Goal: Task Accomplishment & Management: Manage account settings

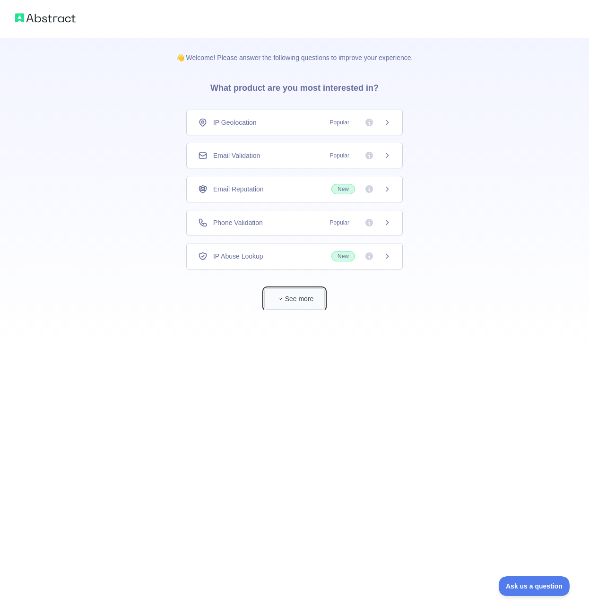
click at [276, 298] on span "button" at bounding box center [280, 298] width 9 height 9
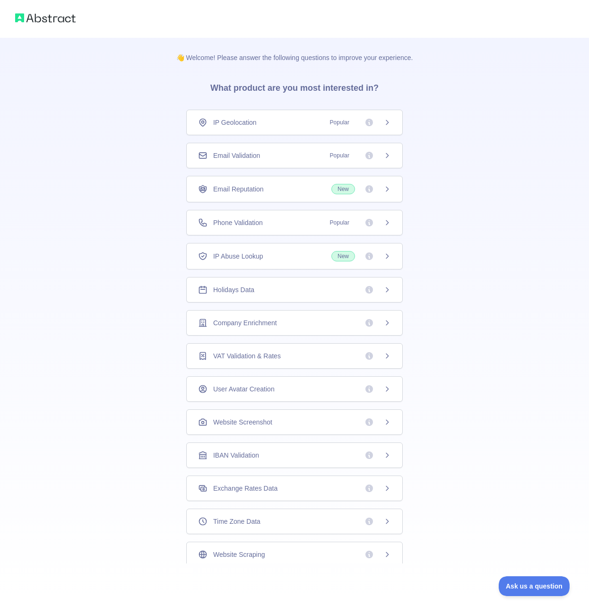
click at [528, 249] on div "👋 Welcome! Please answer the following questions to improve your experience. Wh…" at bounding box center [294, 300] width 589 height 601
click at [428, 588] on div "👋 Welcome! Please answer the following questions to improve your experience. Wh…" at bounding box center [294, 319] width 267 height 563
click at [277, 160] on div "Email Validation Popular" at bounding box center [294, 156] width 216 height 26
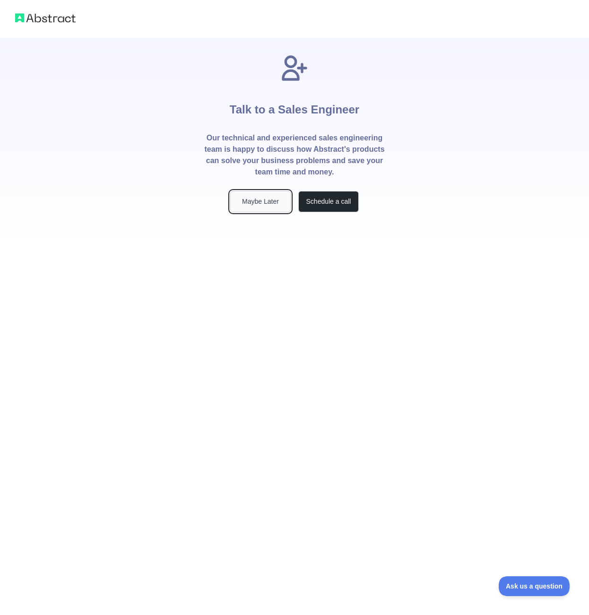
click at [267, 203] on button "Maybe Later" at bounding box center [260, 201] width 61 height 21
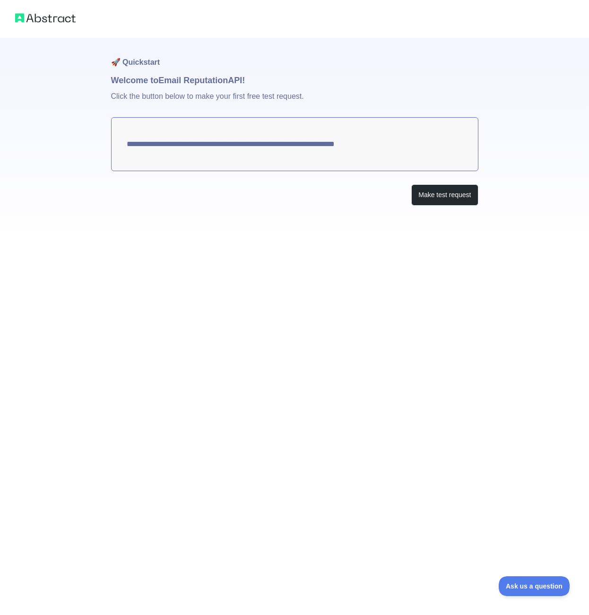
click at [46, 19] on img at bounding box center [45, 17] width 61 height 13
click at [58, 20] on img at bounding box center [45, 17] width 61 height 13
click at [351, 310] on div "**********" at bounding box center [294, 307] width 589 height 615
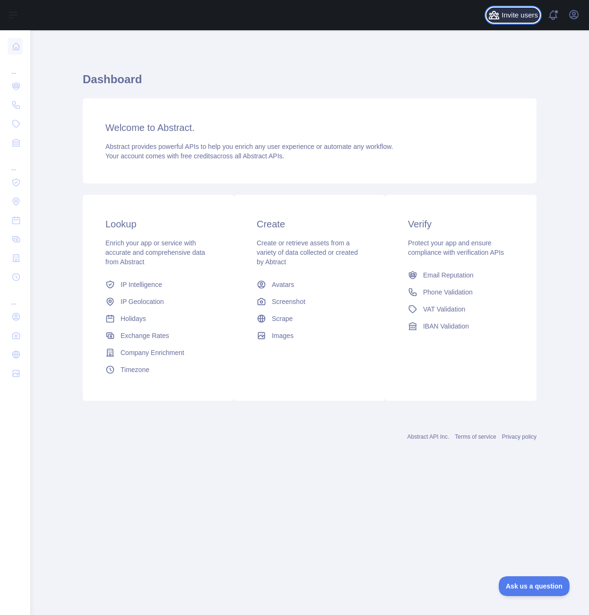
click at [525, 16] on span "Invite users" at bounding box center [520, 15] width 36 height 11
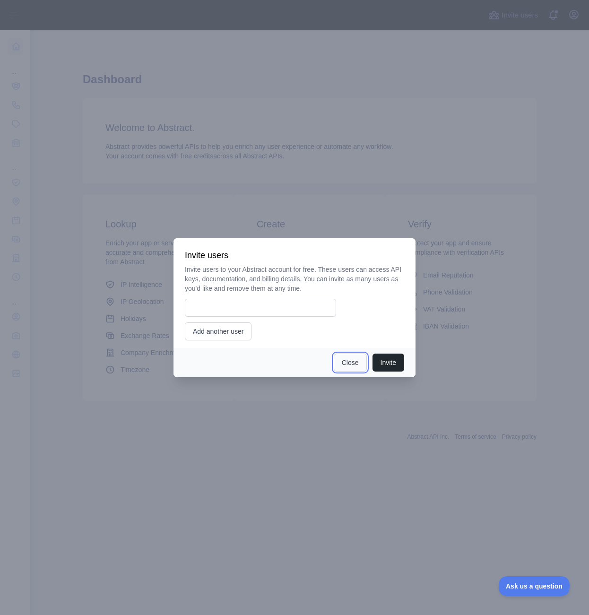
click at [350, 370] on button "Close" at bounding box center [350, 363] width 33 height 18
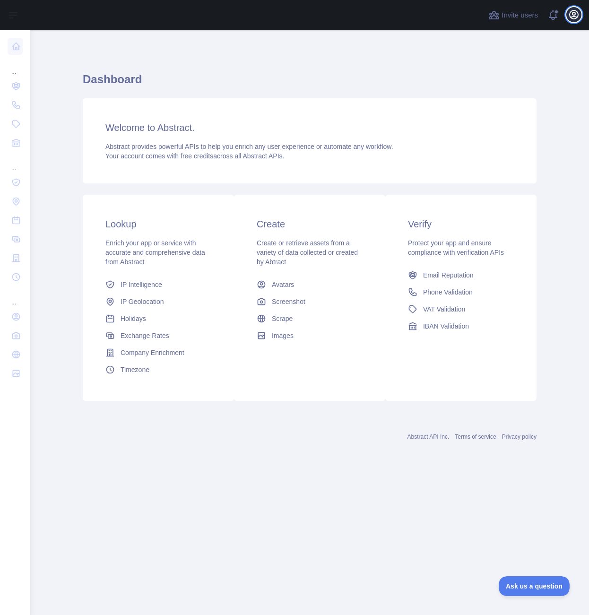
click at [576, 17] on icon "button" at bounding box center [574, 14] width 9 height 9
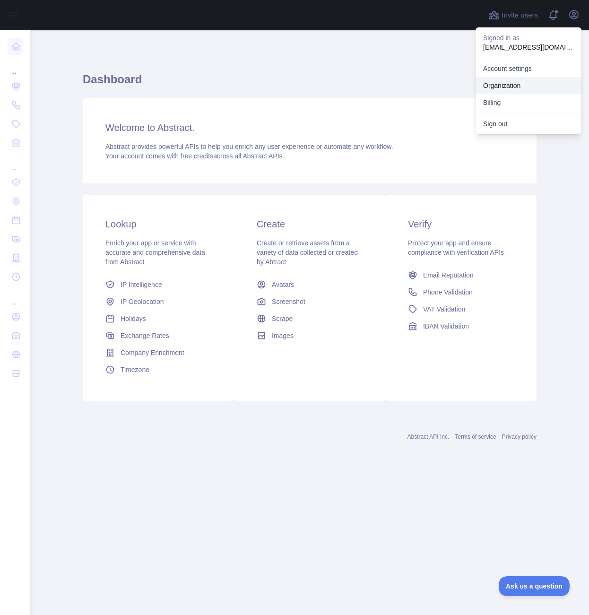
click at [515, 83] on link "Organization" at bounding box center [529, 85] width 106 height 17
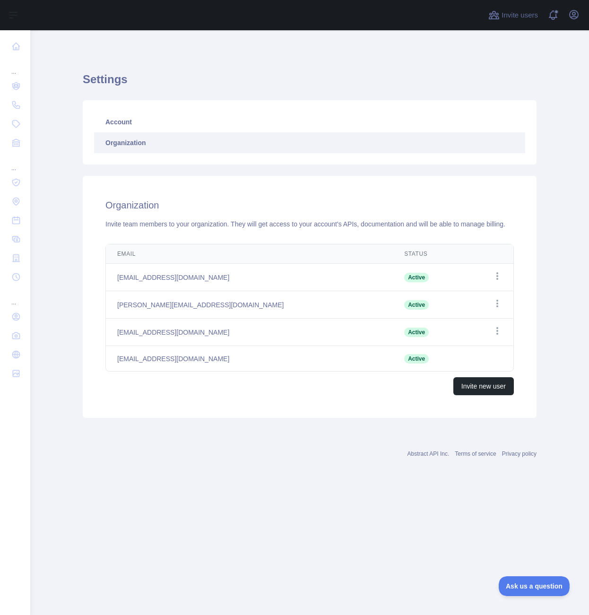
click at [214, 587] on main "Settings Account Organization Organization Invite team members to your organiza…" at bounding box center [309, 322] width 559 height 585
